Goal: Communication & Community: Answer question/provide support

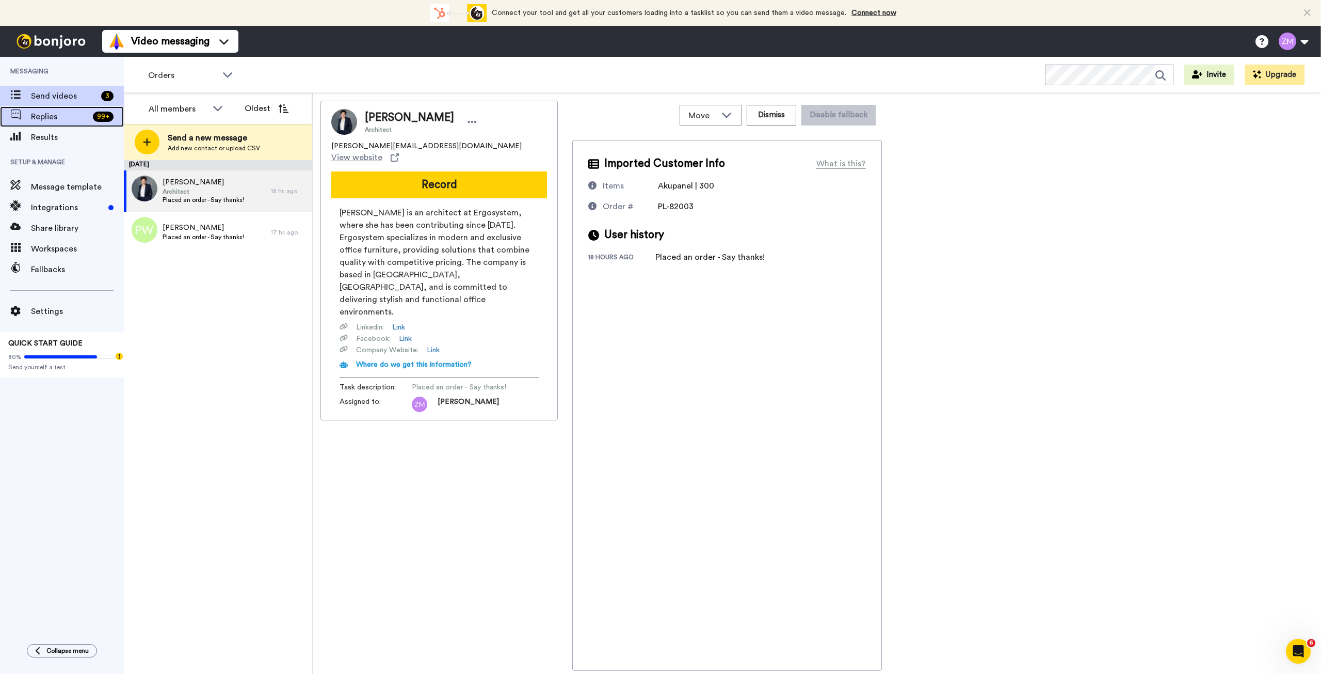
click at [54, 117] on span "Replies" at bounding box center [60, 116] width 58 height 12
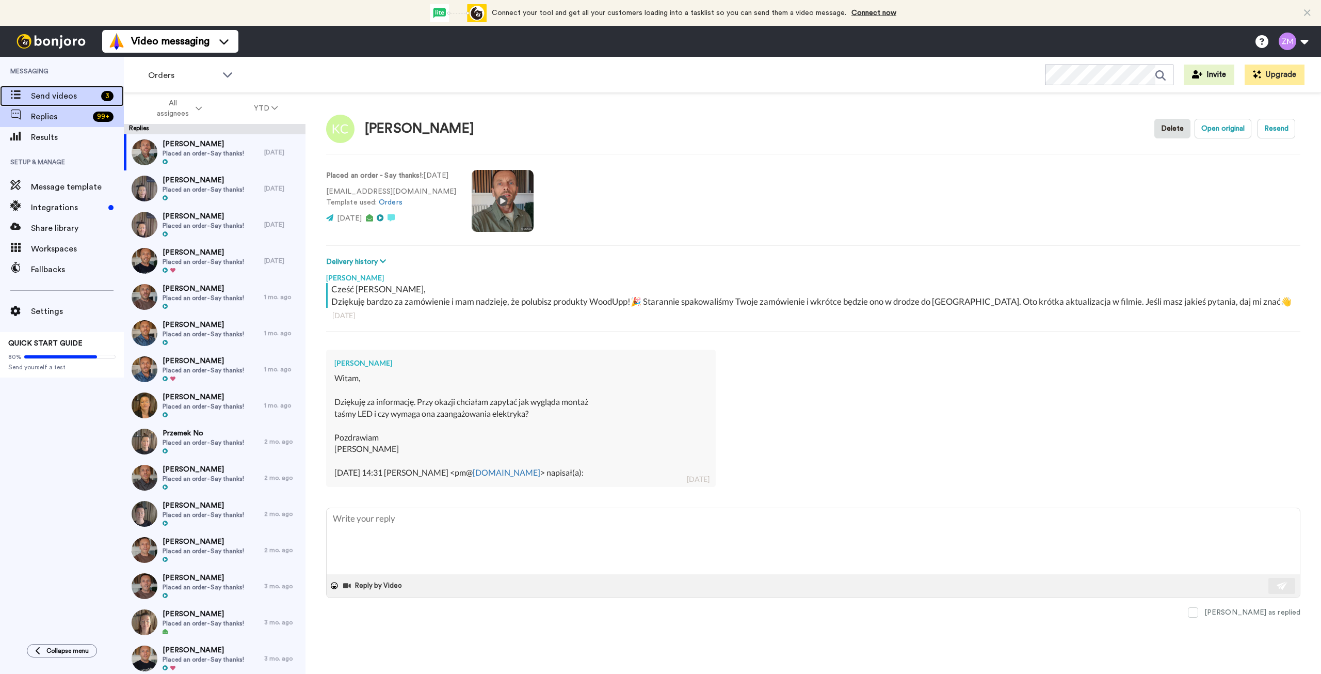
click at [52, 95] on span "Send videos" at bounding box center [64, 96] width 66 height 12
type textarea "x"
